Goal: Transaction & Acquisition: Obtain resource

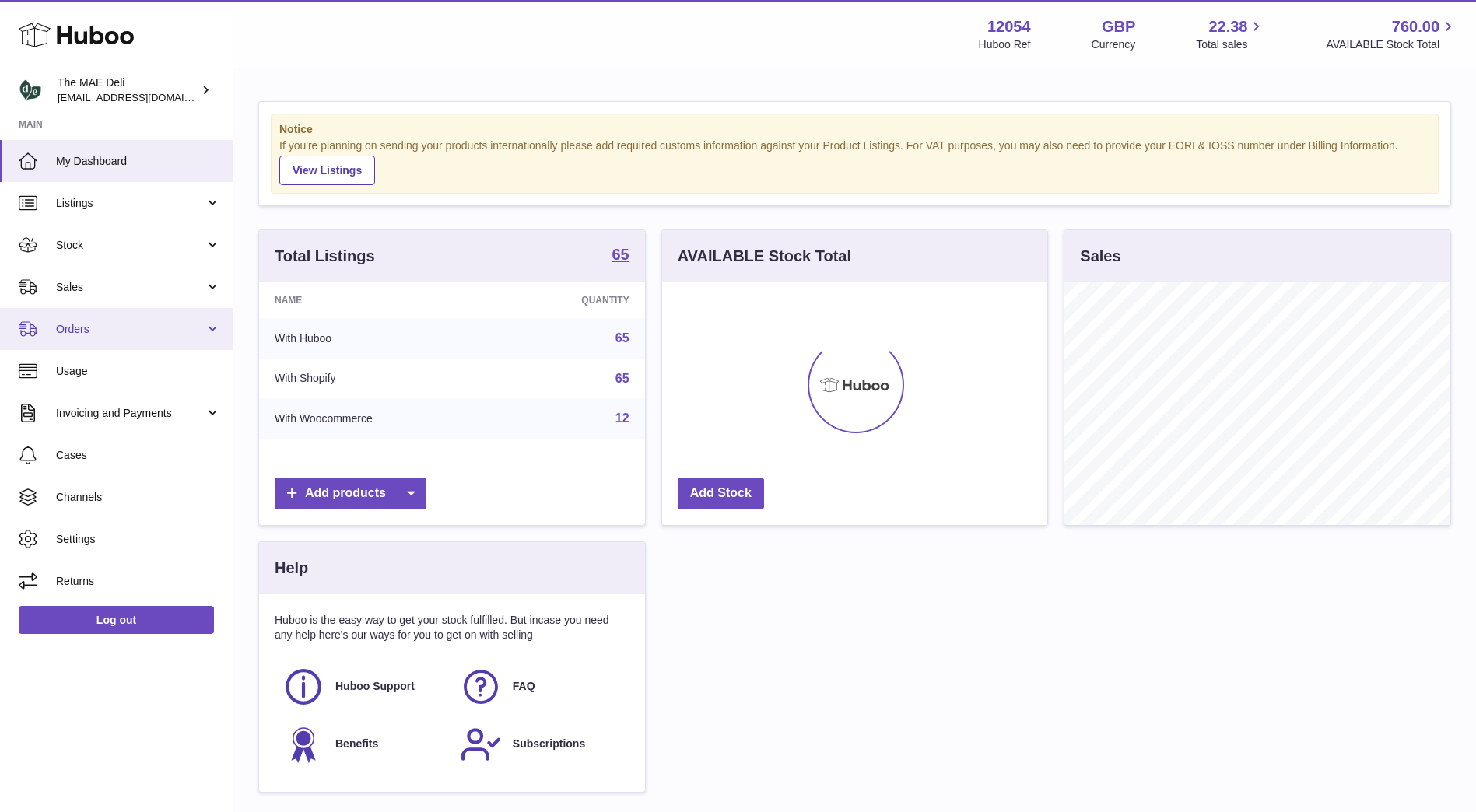
scroll to position [243, 385]
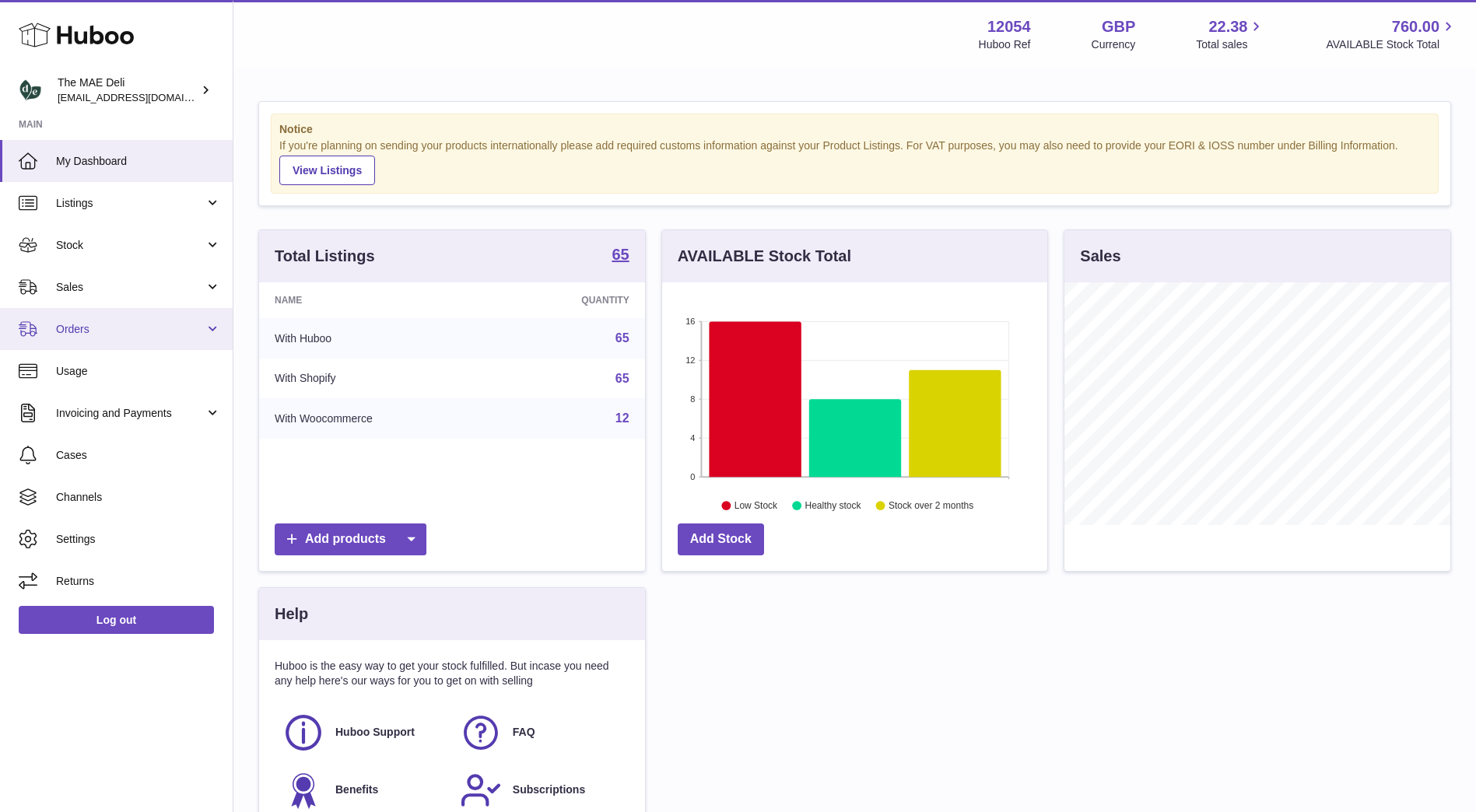
click at [127, 323] on span "Orders" at bounding box center [130, 329] width 149 height 15
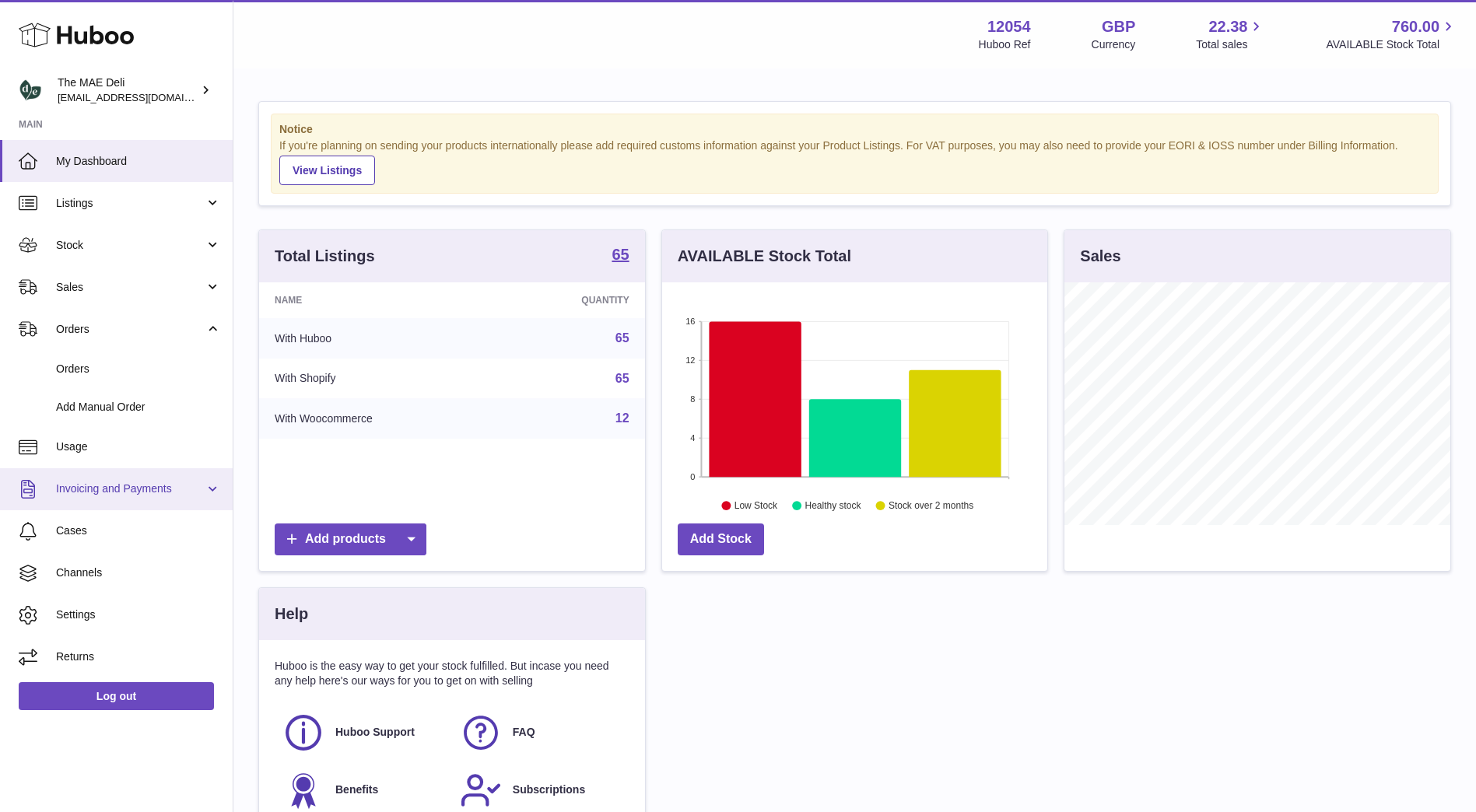
click at [184, 500] on link "Invoicing and Payments" at bounding box center [116, 488] width 233 height 42
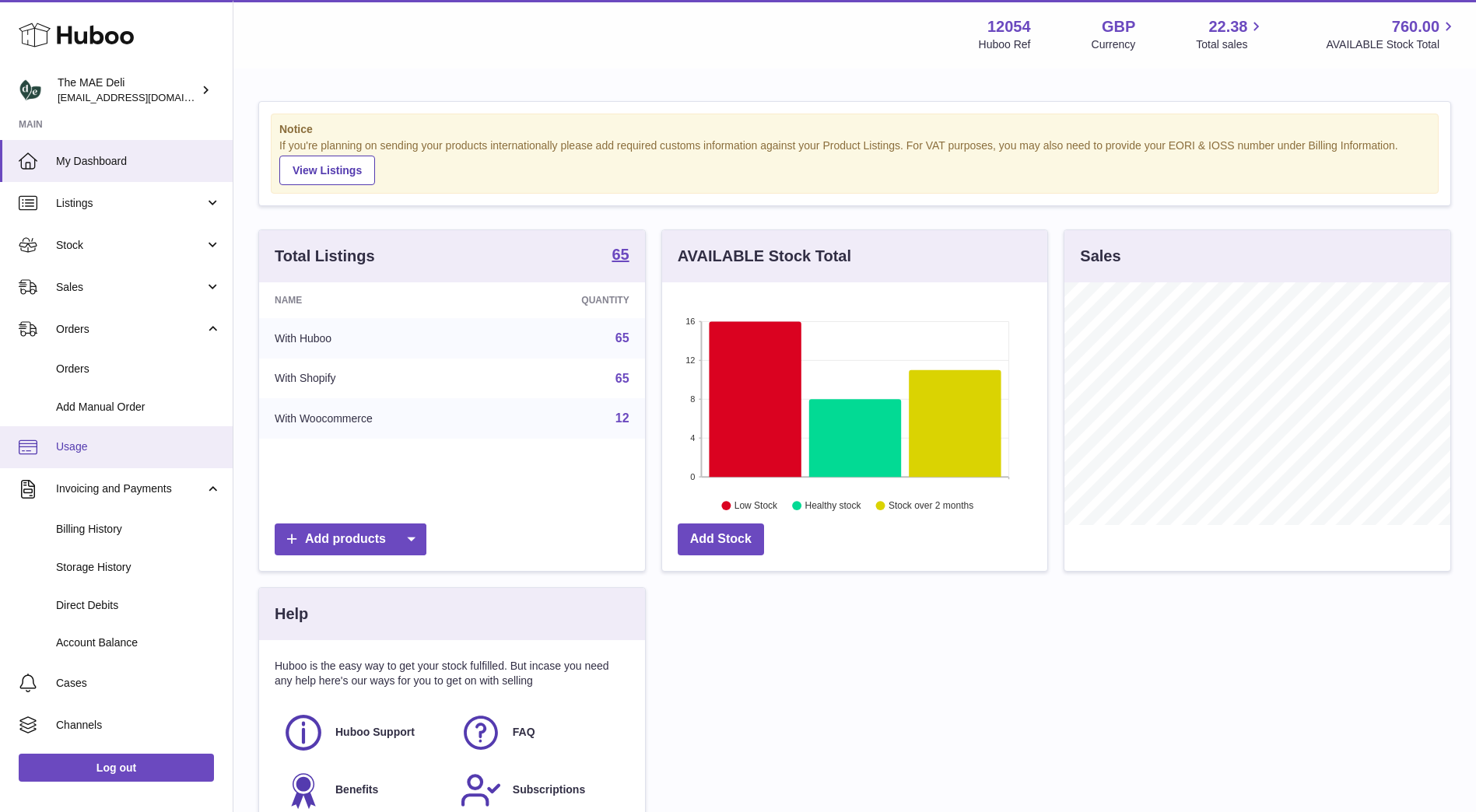
click at [185, 443] on span "Usage" at bounding box center [138, 446] width 165 height 15
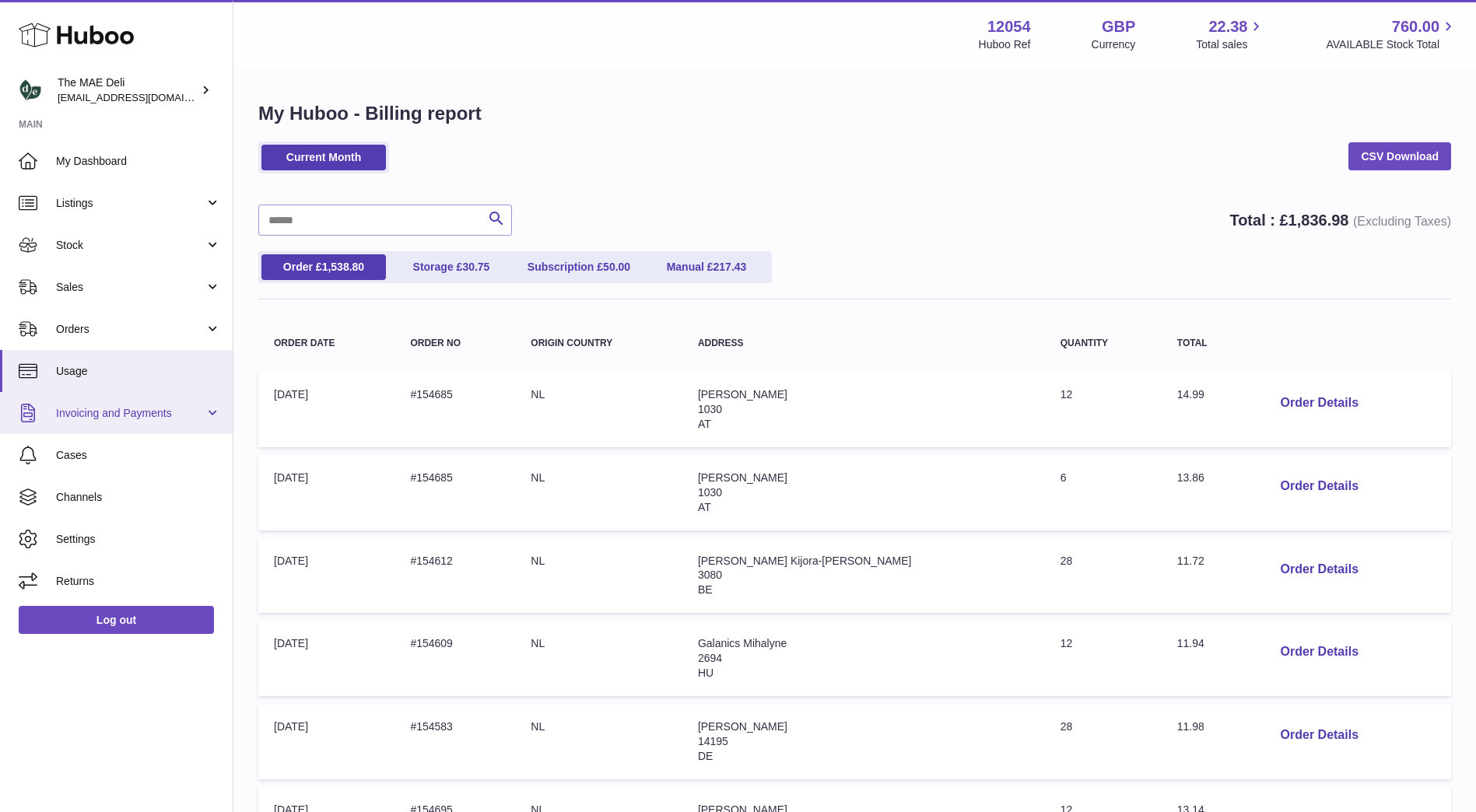
click at [174, 424] on link "Invoicing and Payments" at bounding box center [116, 412] width 233 height 42
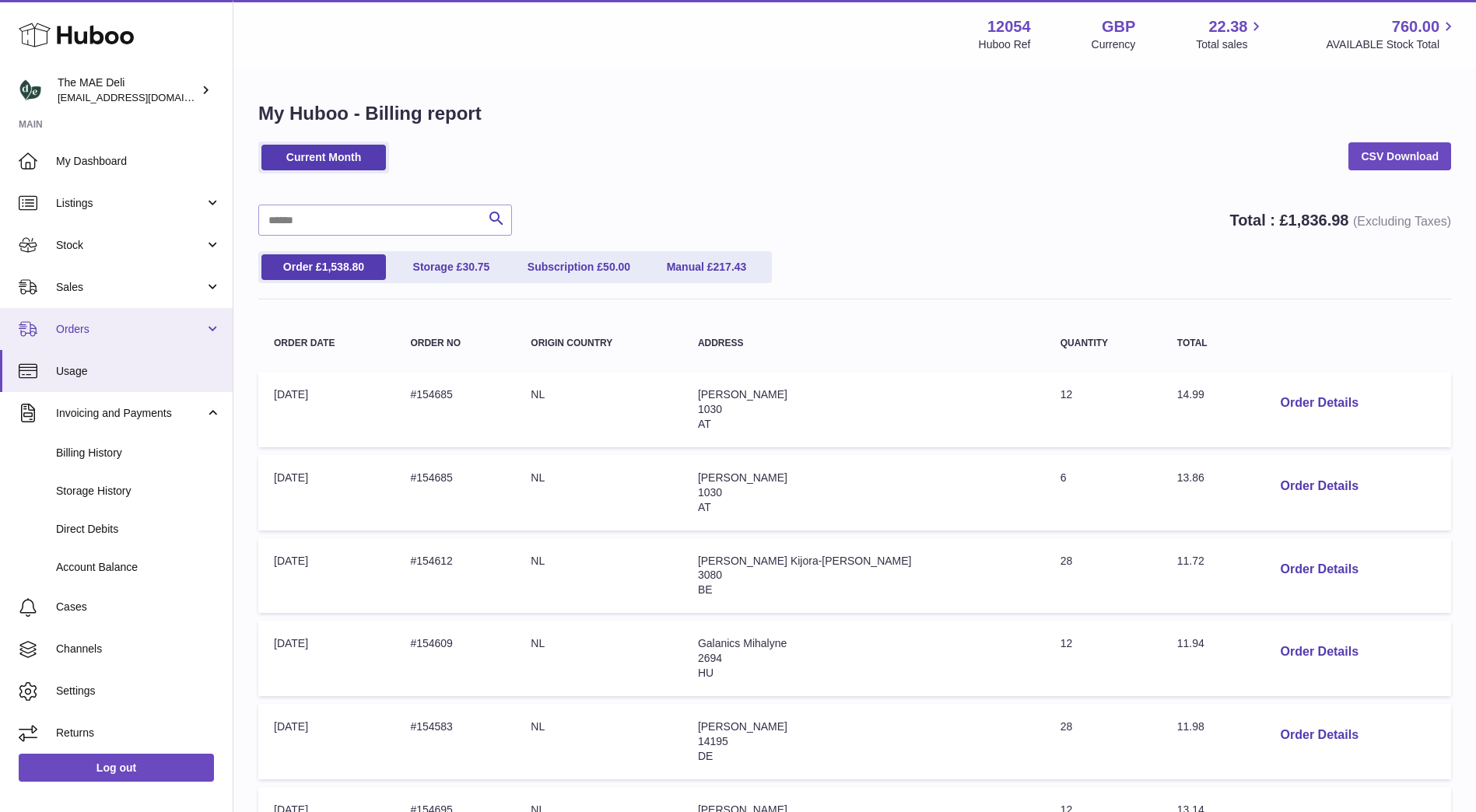
click at [103, 341] on link "Orders" at bounding box center [116, 328] width 233 height 42
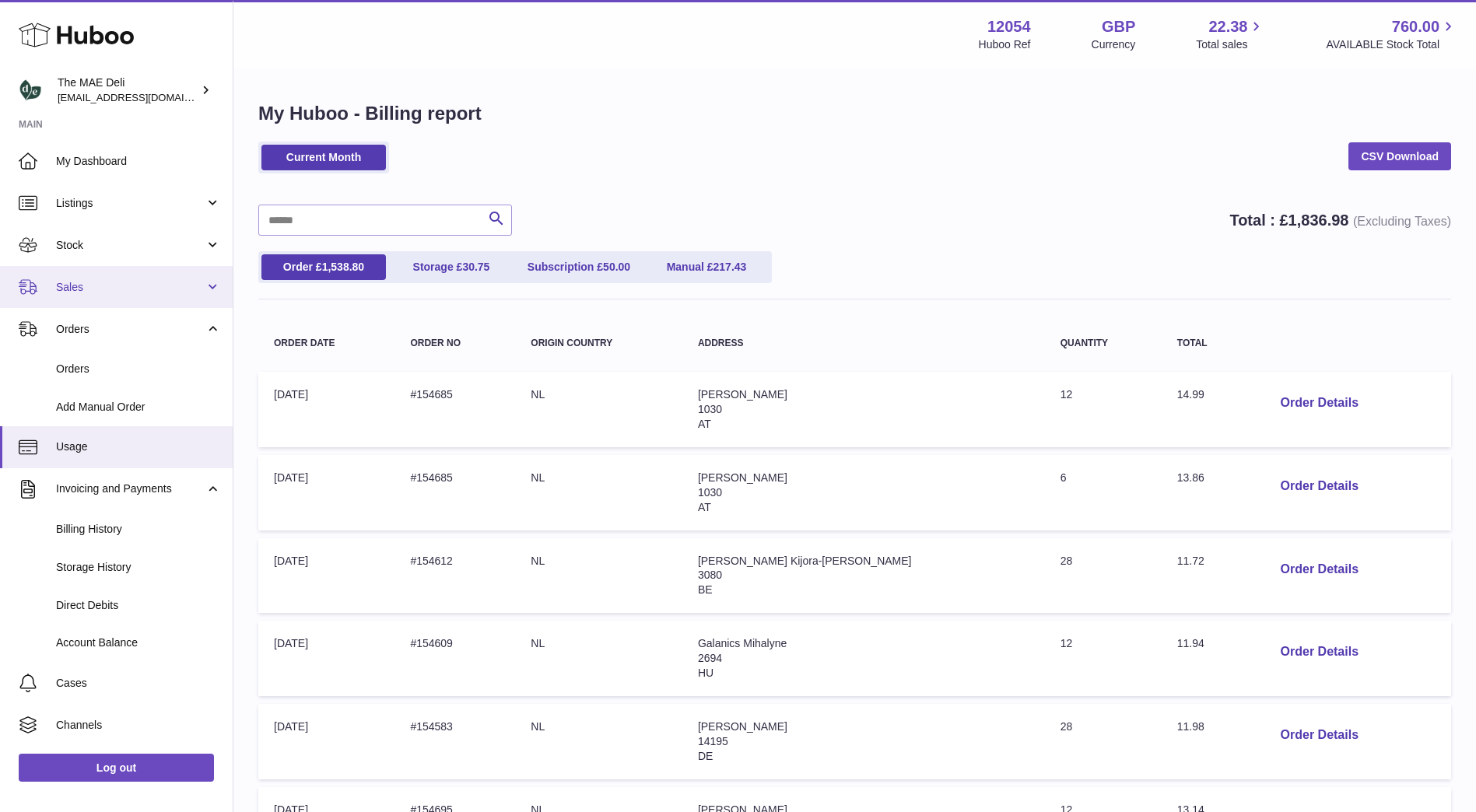
click at [98, 300] on link "Sales" at bounding box center [116, 286] width 233 height 42
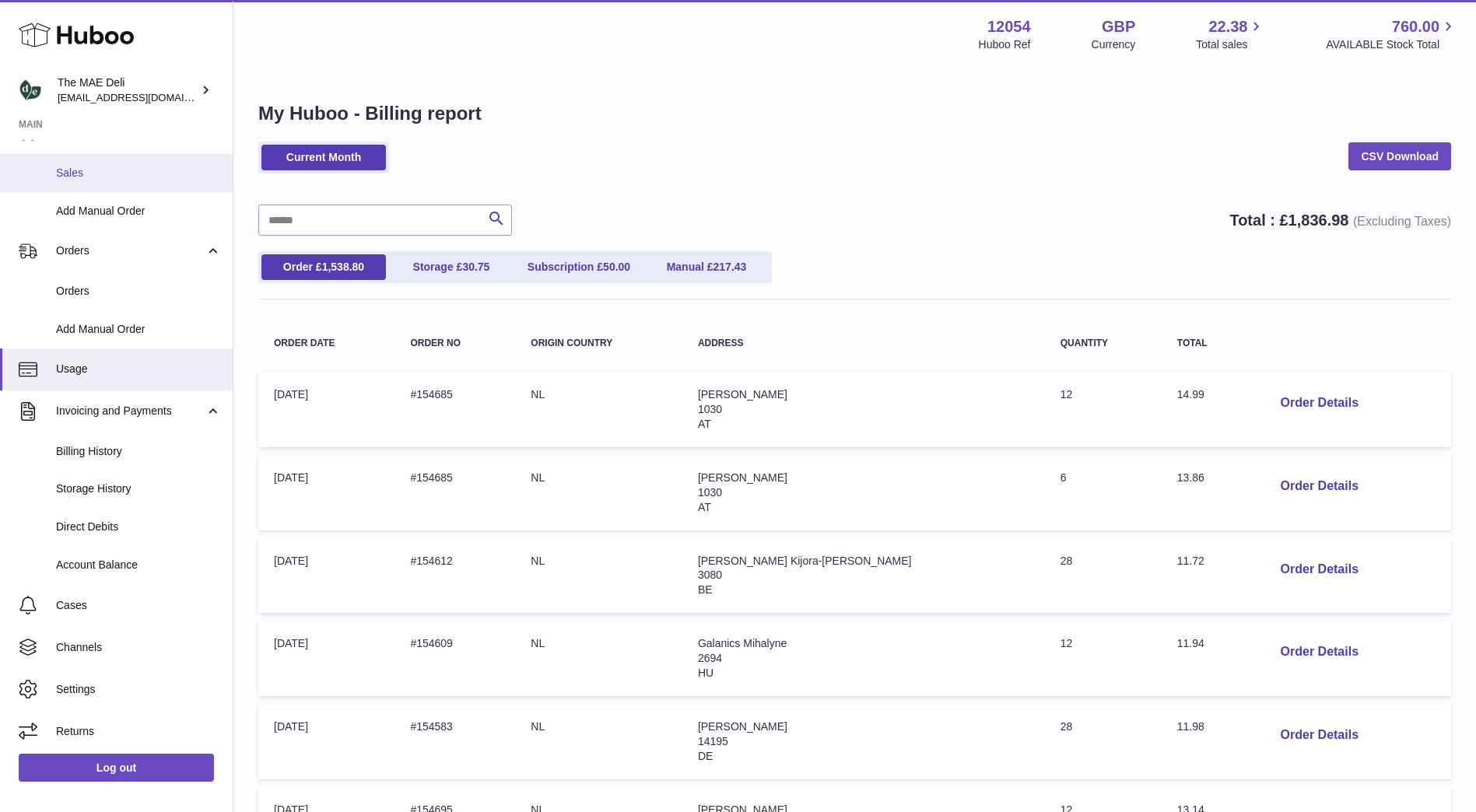
scroll to position [155, 0]
click at [101, 297] on span "Orders" at bounding box center [138, 290] width 165 height 15
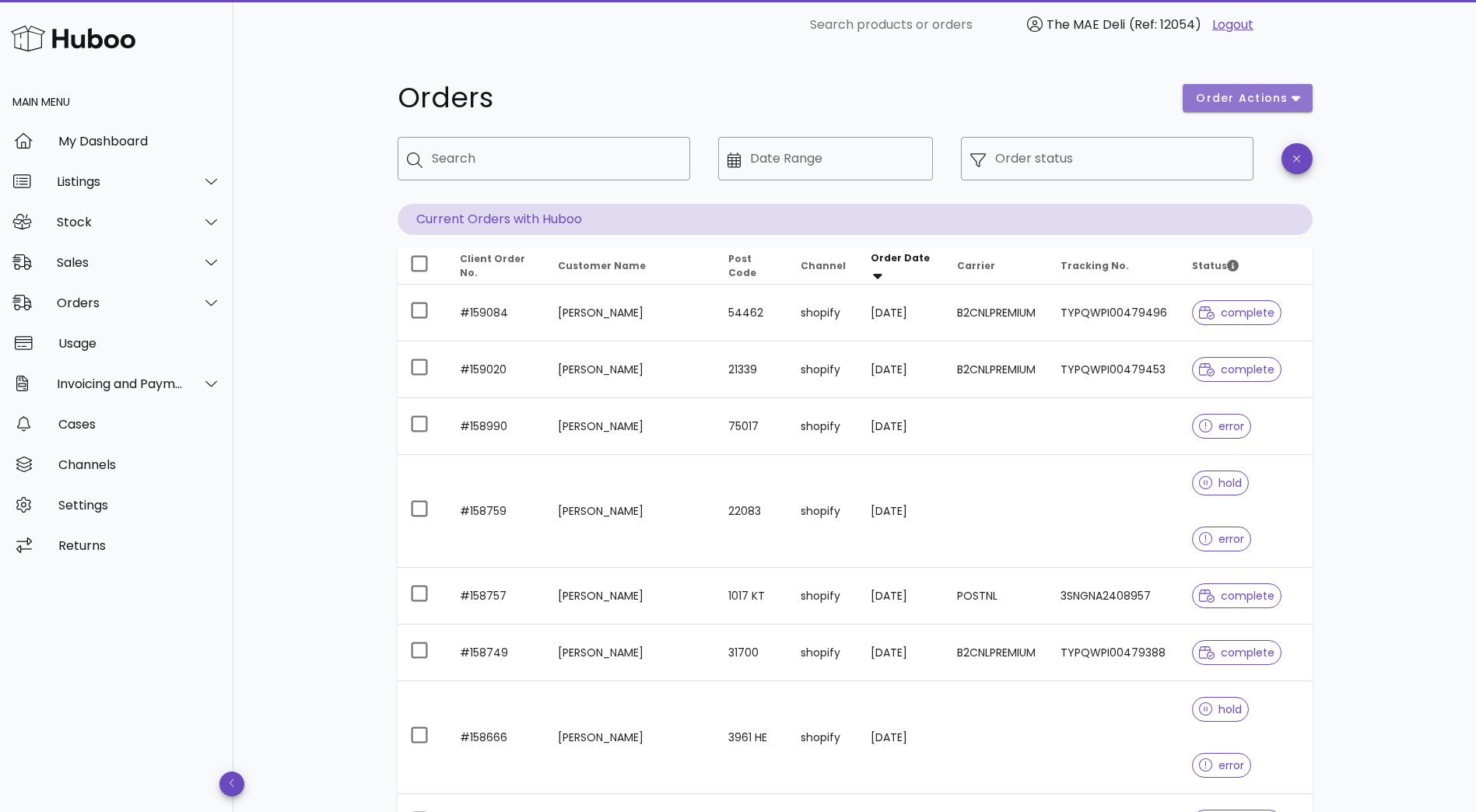
click at [1284, 97] on span "order actions" at bounding box center [1241, 99] width 93 height 17
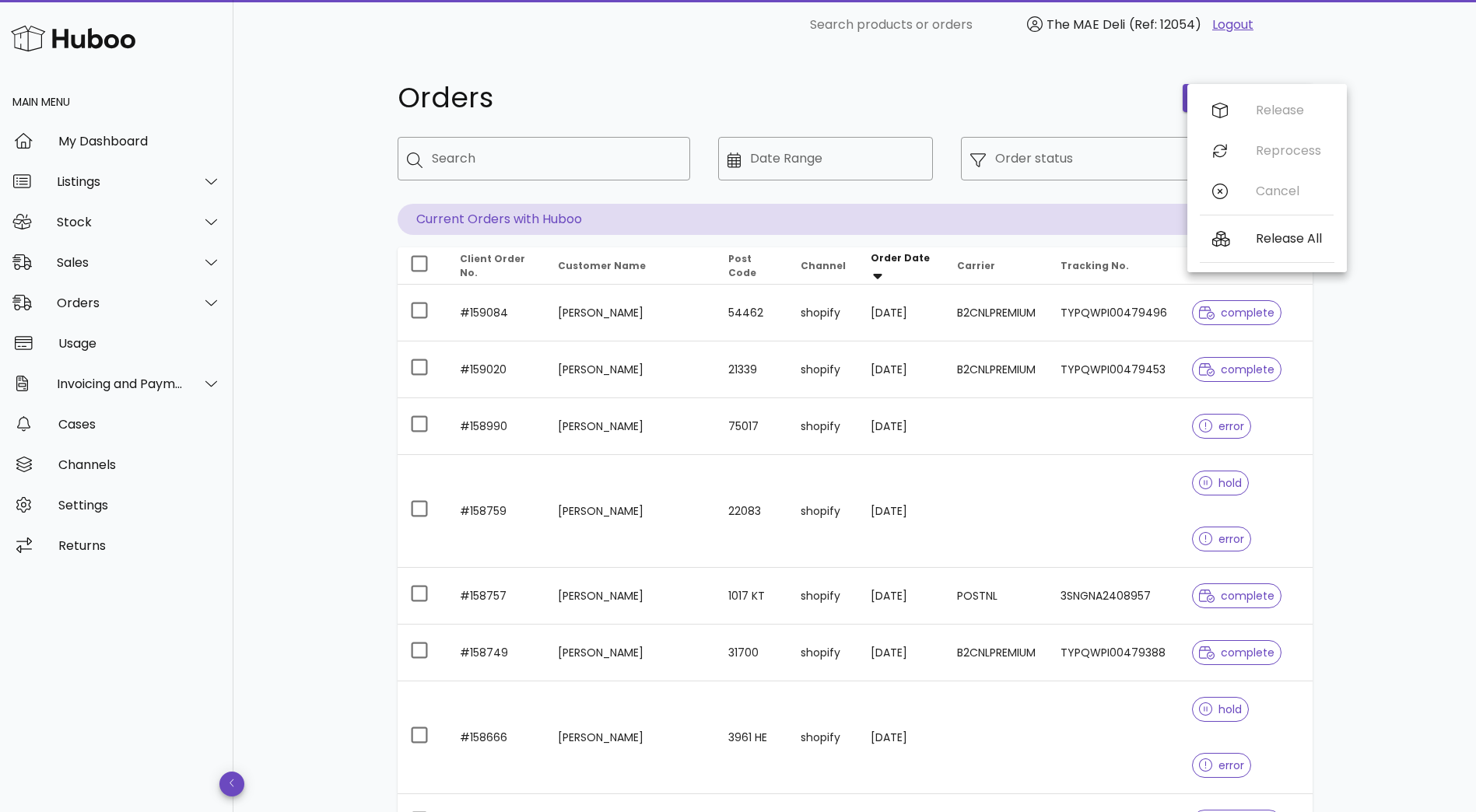
click at [1408, 116] on div "Orders order actions ​ Search ​ Date Range ​ Order status Current Orders with H…" at bounding box center [854, 592] width 1242 height 1085
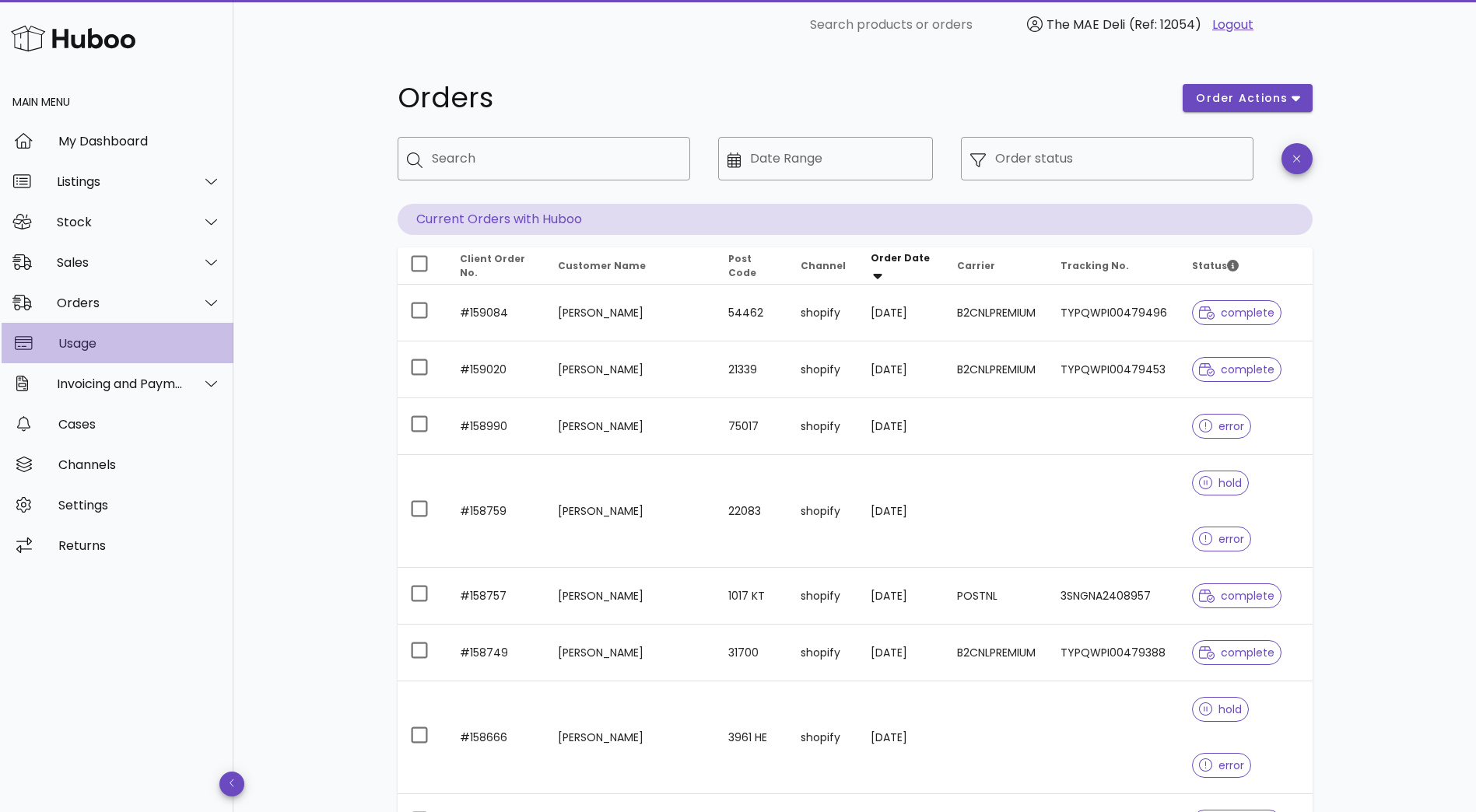
click at [127, 338] on div "Usage" at bounding box center [140, 343] width 163 height 15
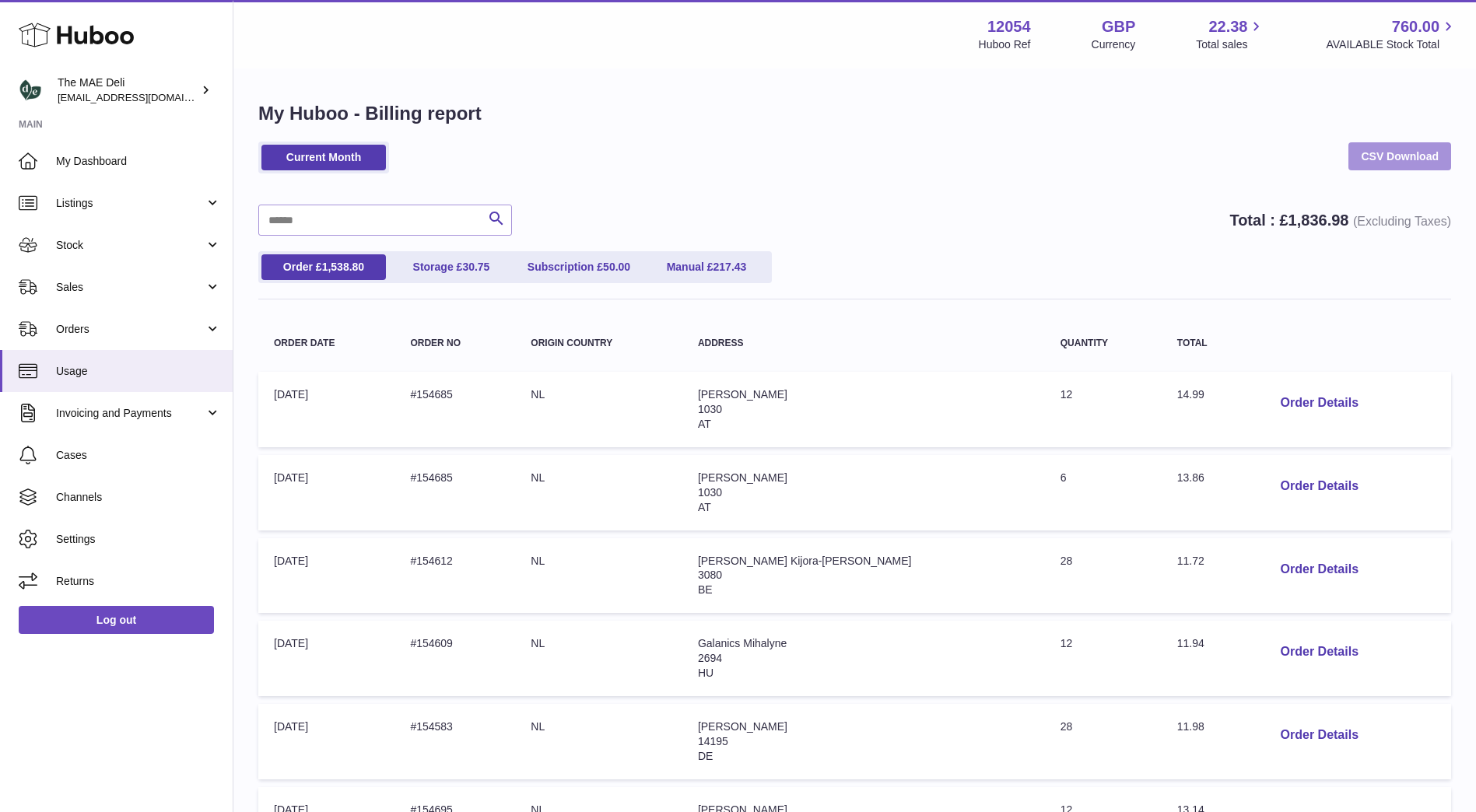
click at [1429, 166] on link "CSV Download" at bounding box center [1400, 156] width 102 height 28
click at [55, 441] on link "Cases" at bounding box center [116, 455] width 233 height 42
click at [124, 418] on span "Invoicing and Payments" at bounding box center [130, 413] width 149 height 15
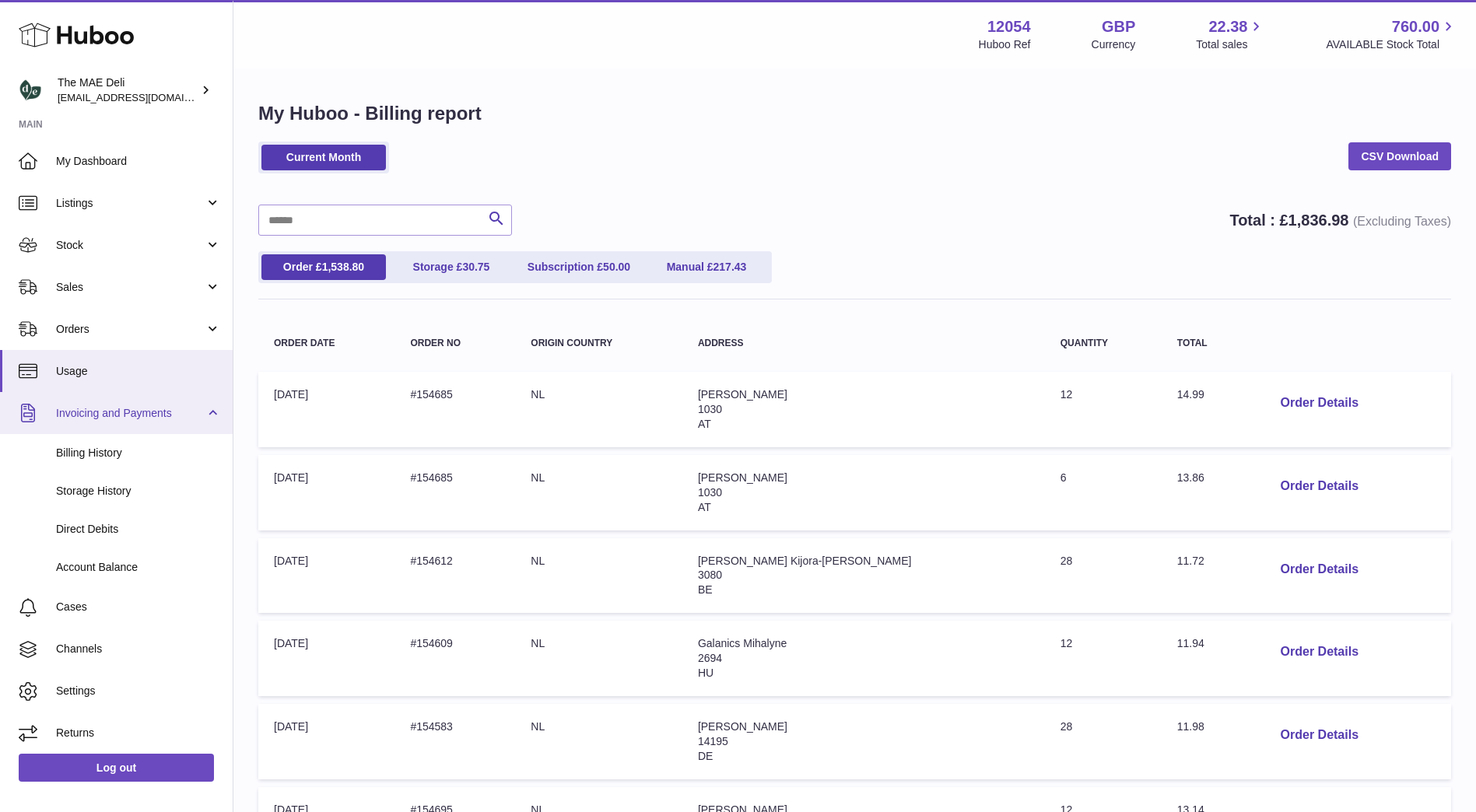
scroll to position [5, 0]
